Goal: Check status: Check status

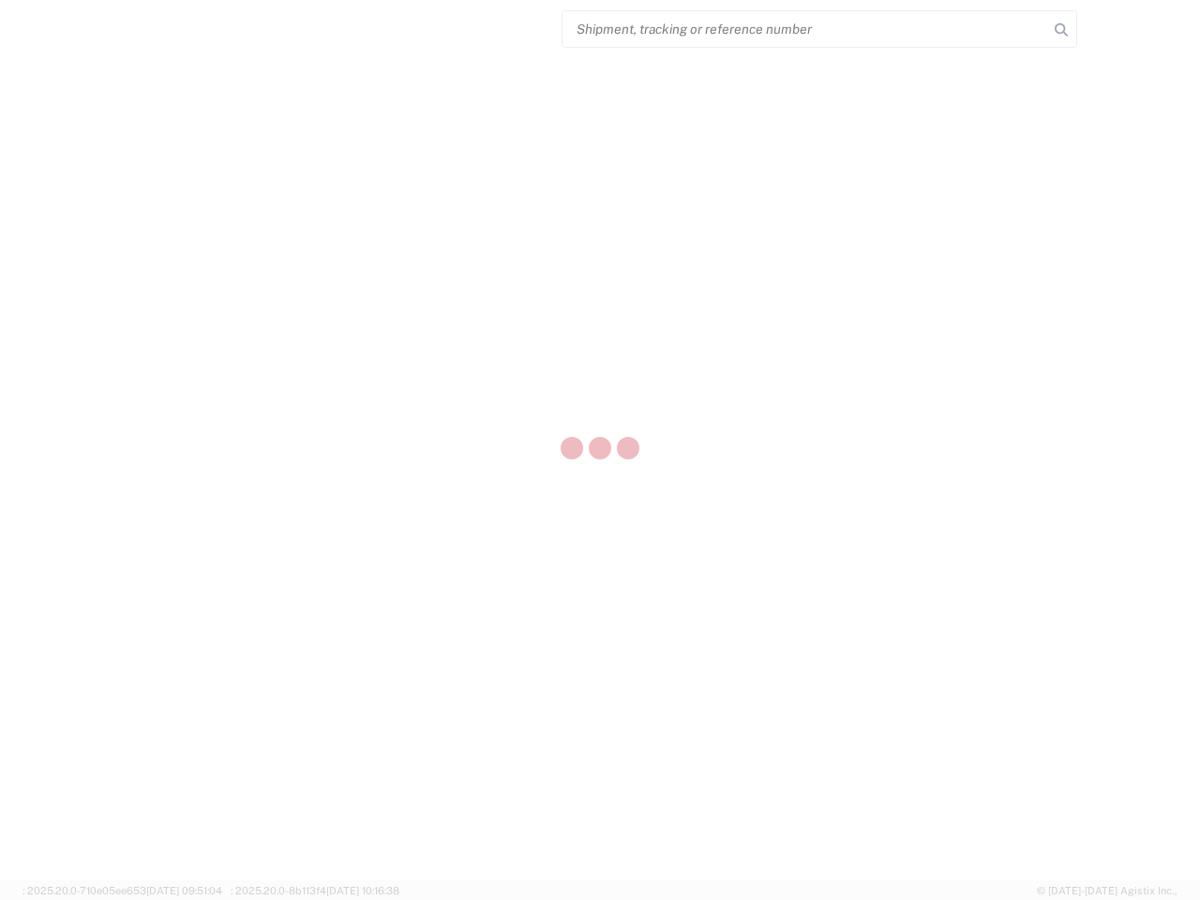
select select "US"
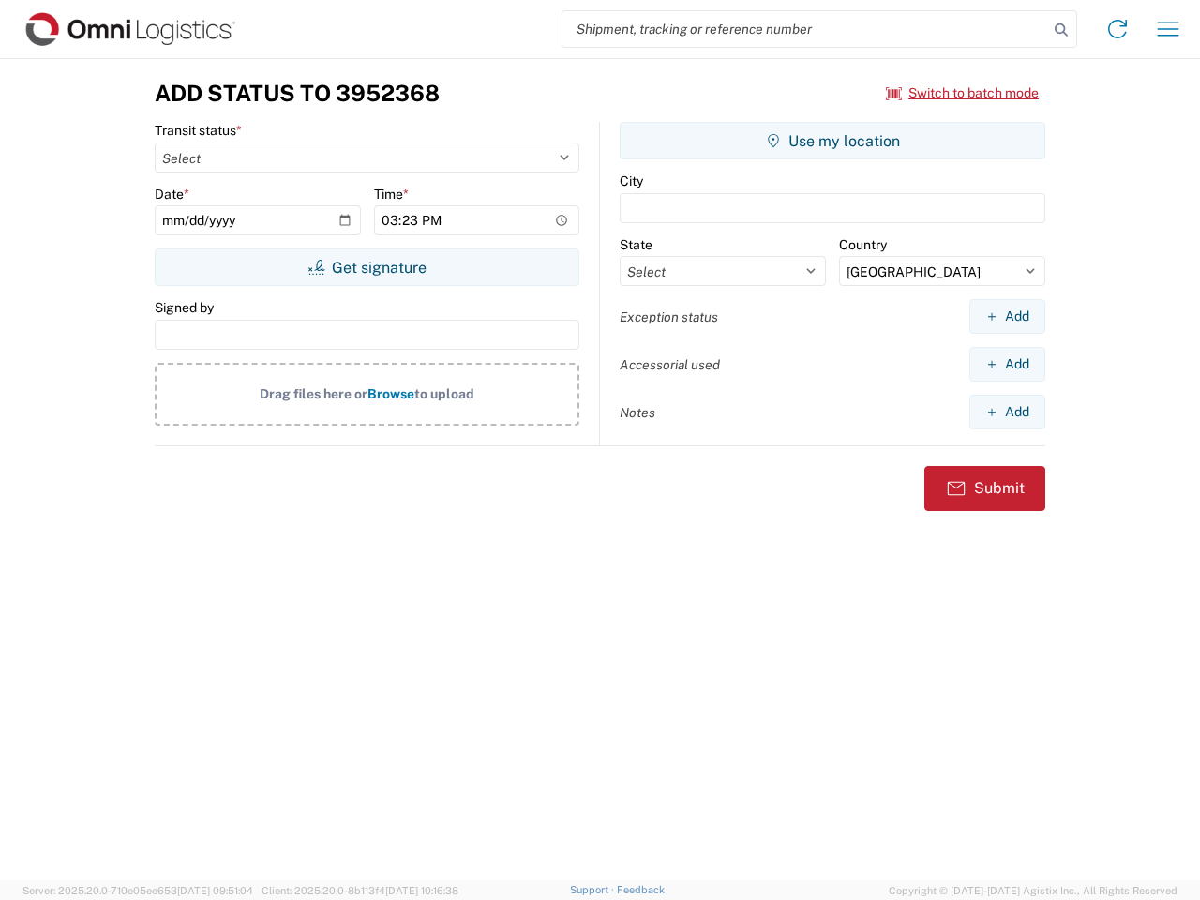
click at [805, 29] on input "search" at bounding box center [806, 29] width 486 height 36
click at [1061, 30] on icon at bounding box center [1061, 30] width 26 height 26
click at [1118, 29] on icon at bounding box center [1118, 29] width 30 height 30
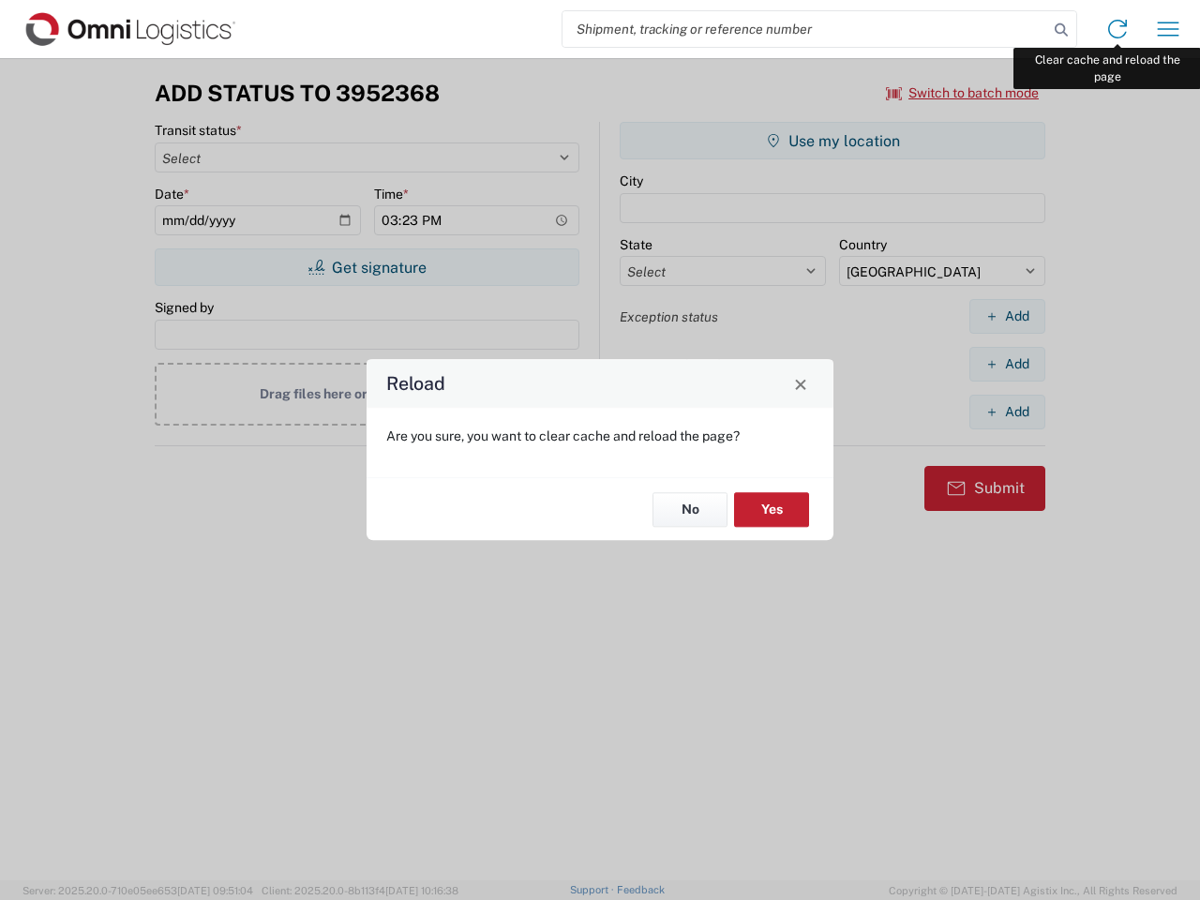
click at [1168, 29] on div "Reload Are you sure, you want to clear cache and reload the page? No Yes" at bounding box center [600, 450] width 1200 height 900
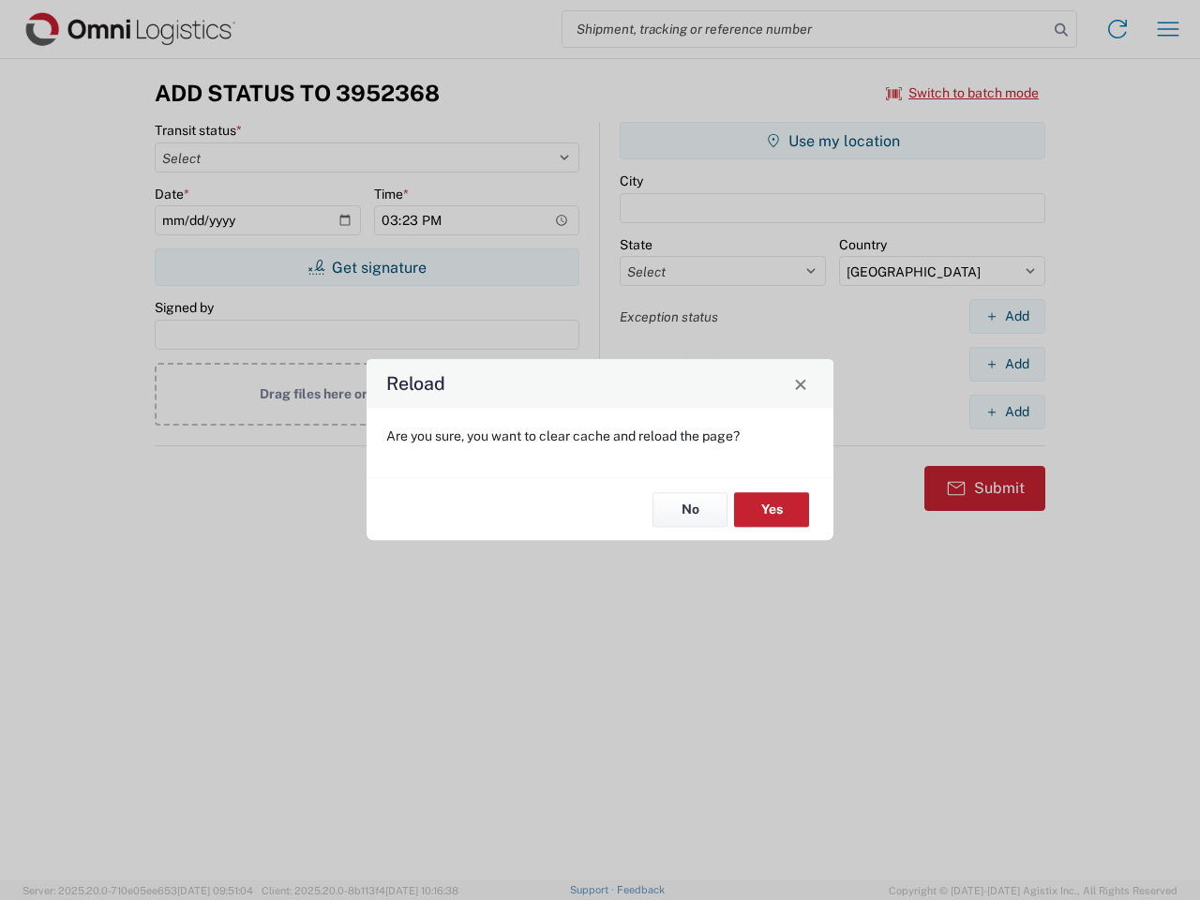
click at [963, 93] on div "Reload Are you sure, you want to clear cache and reload the page? No Yes" at bounding box center [600, 450] width 1200 height 900
click at [367, 267] on div "Reload Are you sure, you want to clear cache and reload the page? No Yes" at bounding box center [600, 450] width 1200 height 900
click at [833, 141] on div "Reload Are you sure, you want to clear cache and reload the page? No Yes" at bounding box center [600, 450] width 1200 height 900
click at [1007, 316] on div "Reload Are you sure, you want to clear cache and reload the page? No Yes" at bounding box center [600, 450] width 1200 height 900
click at [1007, 364] on div "Reload Are you sure, you want to clear cache and reload the page? No Yes" at bounding box center [600, 450] width 1200 height 900
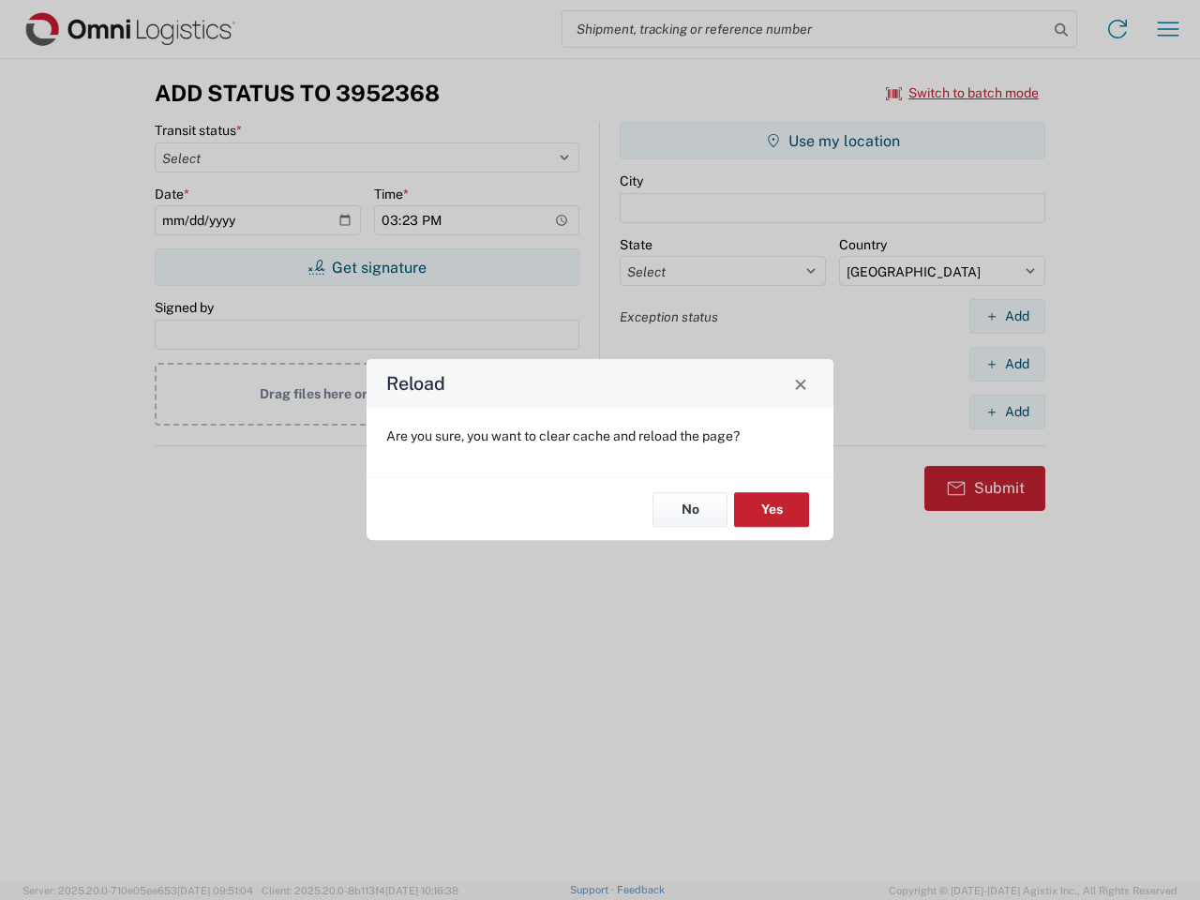
click at [1007, 412] on div "Reload Are you sure, you want to clear cache and reload the page? No Yes" at bounding box center [600, 450] width 1200 height 900
